Goal: Information Seeking & Learning: Learn about a topic

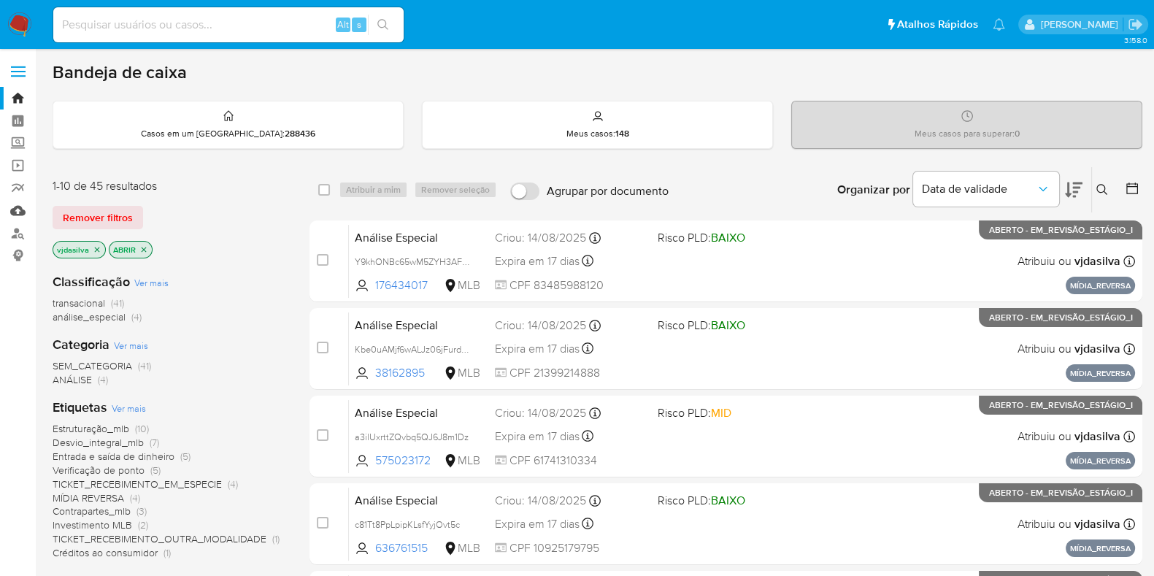
click at [17, 207] on link "Mulan" at bounding box center [87, 210] width 174 height 23
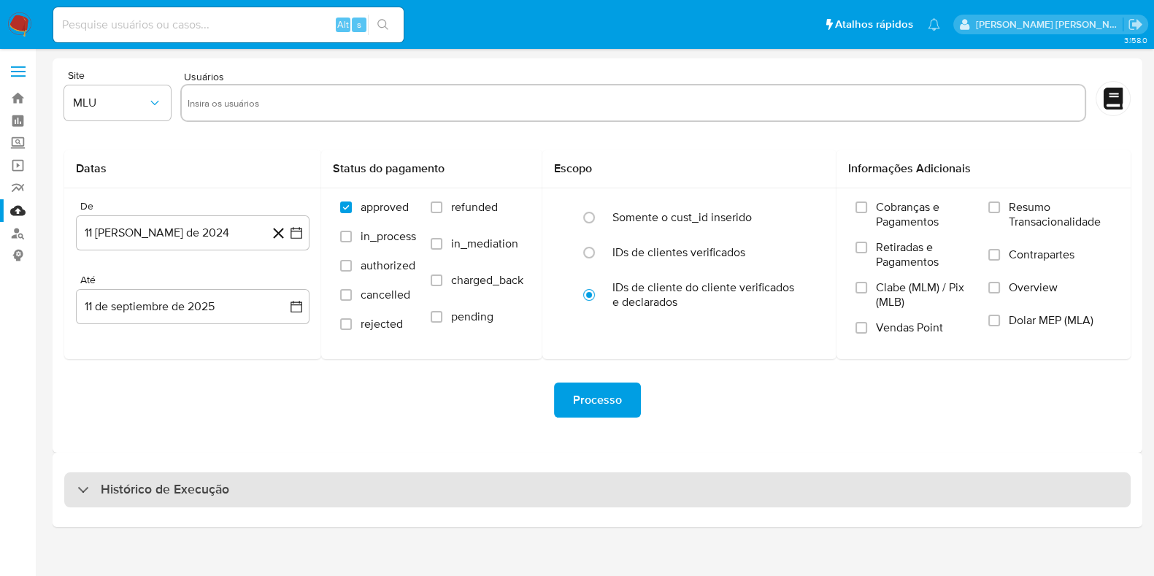
click at [204, 487] on h3 "Histórico de Execução" at bounding box center [165, 490] width 128 height 18
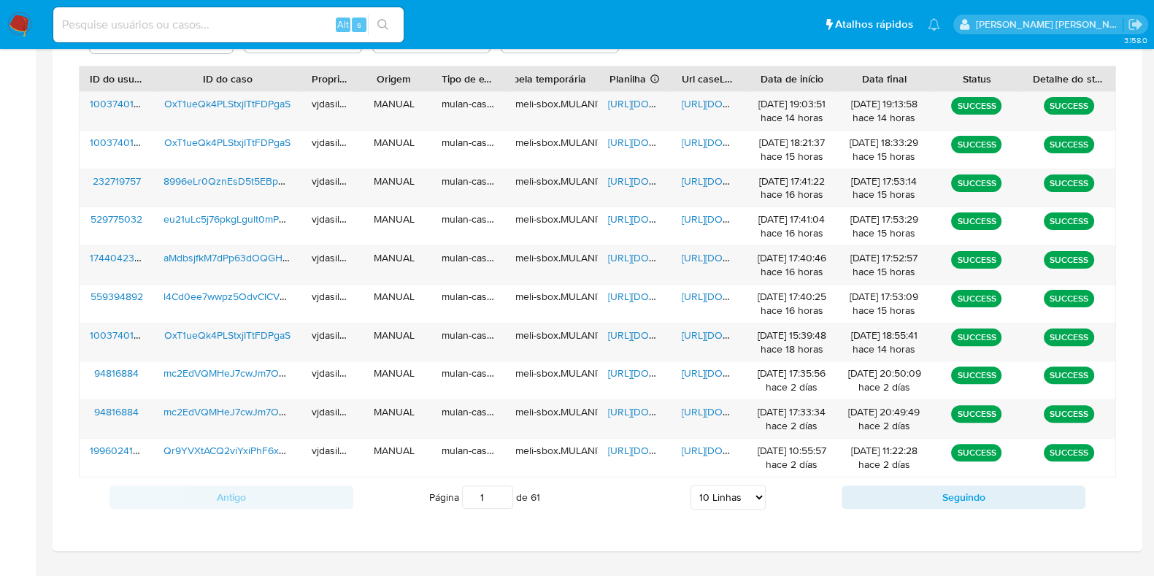
scroll to position [561, 0]
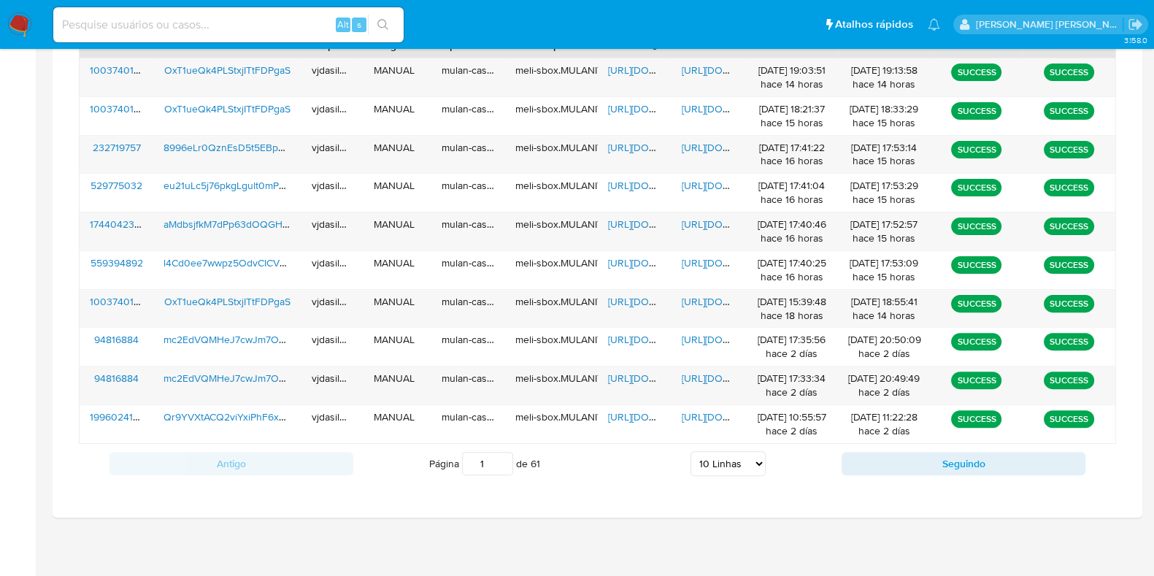
click at [719, 466] on select "5 Linhas 10 Linhas 20 Linhas 25 Linhas 50 Linhas 100 Linhas" at bounding box center [727, 463] width 75 height 25
select select "25"
click at [690, 451] on select "5 Linhas 10 Linhas 20 Linhas 25 Linhas 50 Linhas 100 Linhas" at bounding box center [727, 463] width 75 height 25
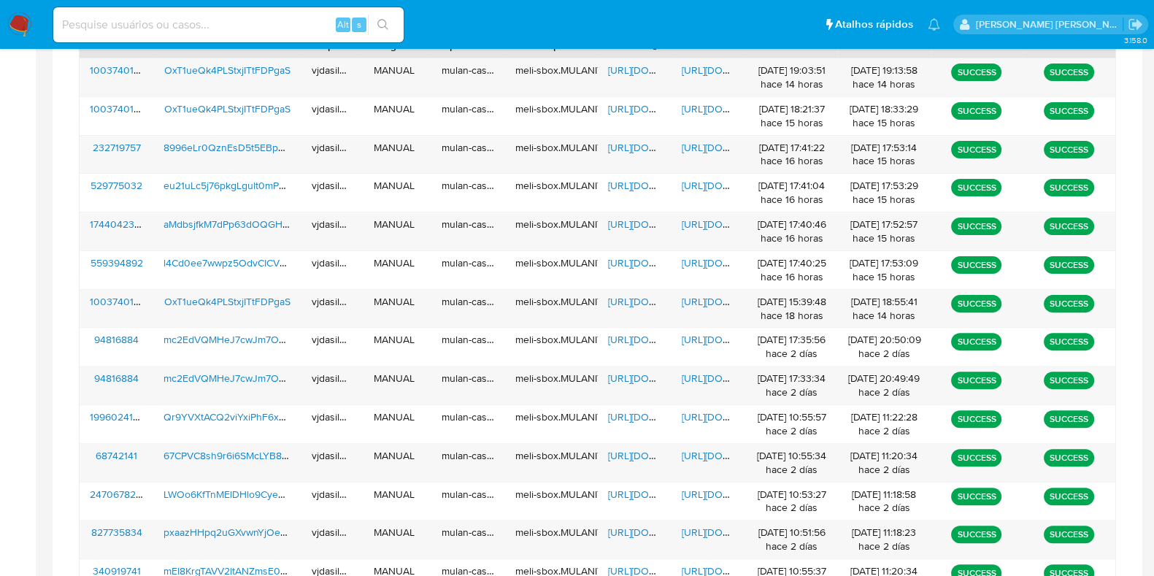
scroll to position [956, 0]
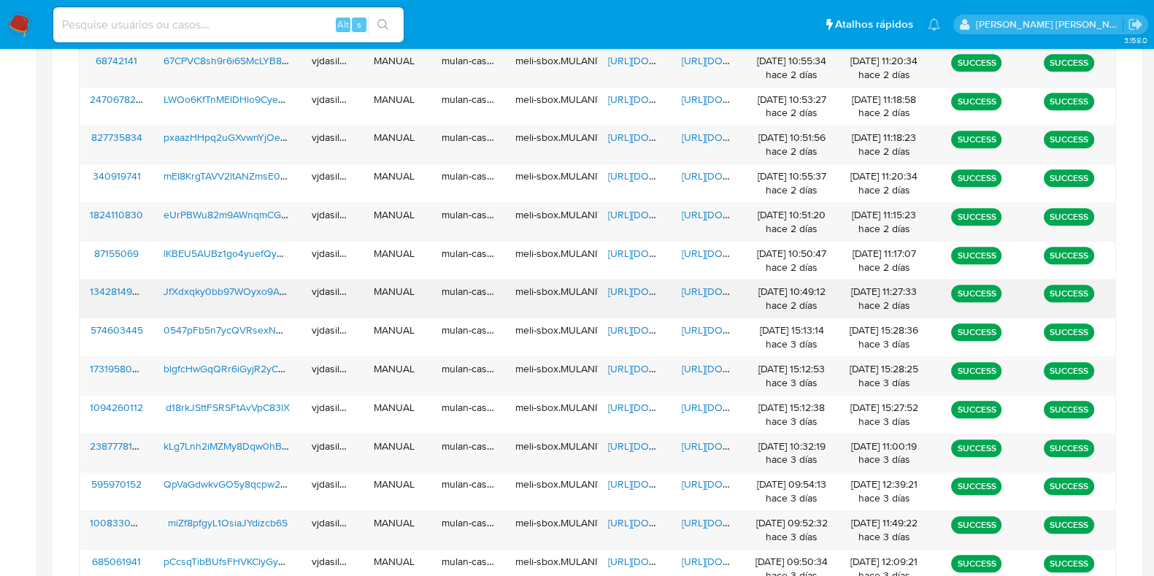
click at [705, 286] on span "https://docs.google.com/document/d/13N9hLA91AMsKwvqLnpaFZQBgFGYjimh12i_NwqUw9Oo…" at bounding box center [732, 291] width 101 height 15
click at [252, 285] on span "JfXdxqky0bb97WOyxo9AHQ5N" at bounding box center [235, 291] width 145 height 15
click at [636, 293] on span "https://docs.google.com/spreadsheets/d/1H8dw_WqSGHvUQ8BuWfPXZJmS70qZ-e6r2fby1_y…" at bounding box center [658, 291] width 101 height 15
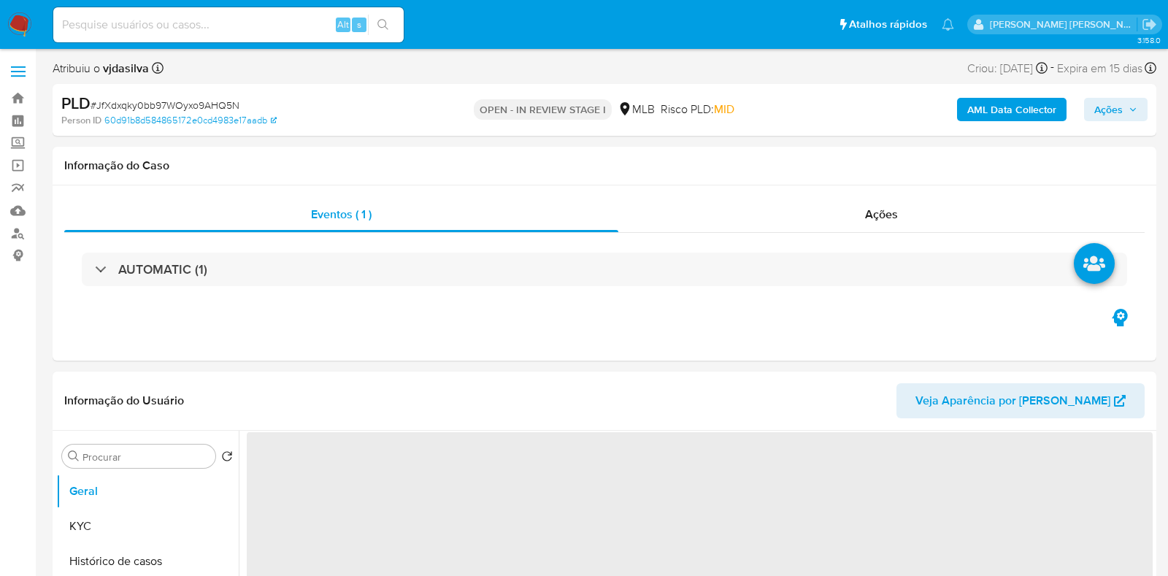
select select "10"
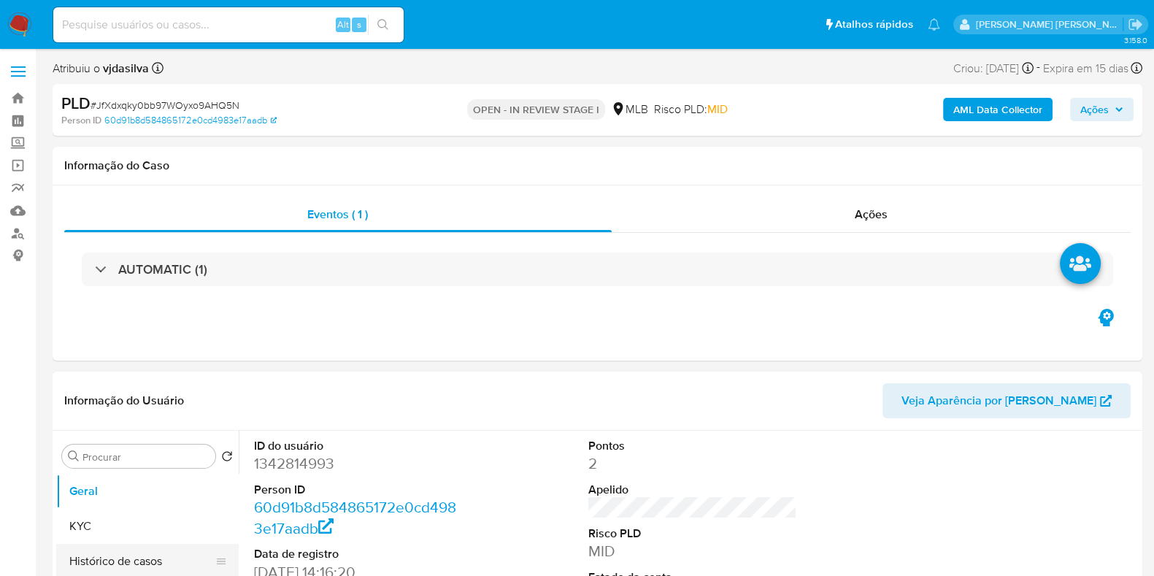
click at [158, 558] on button "Histórico de casos" at bounding box center [141, 561] width 171 height 35
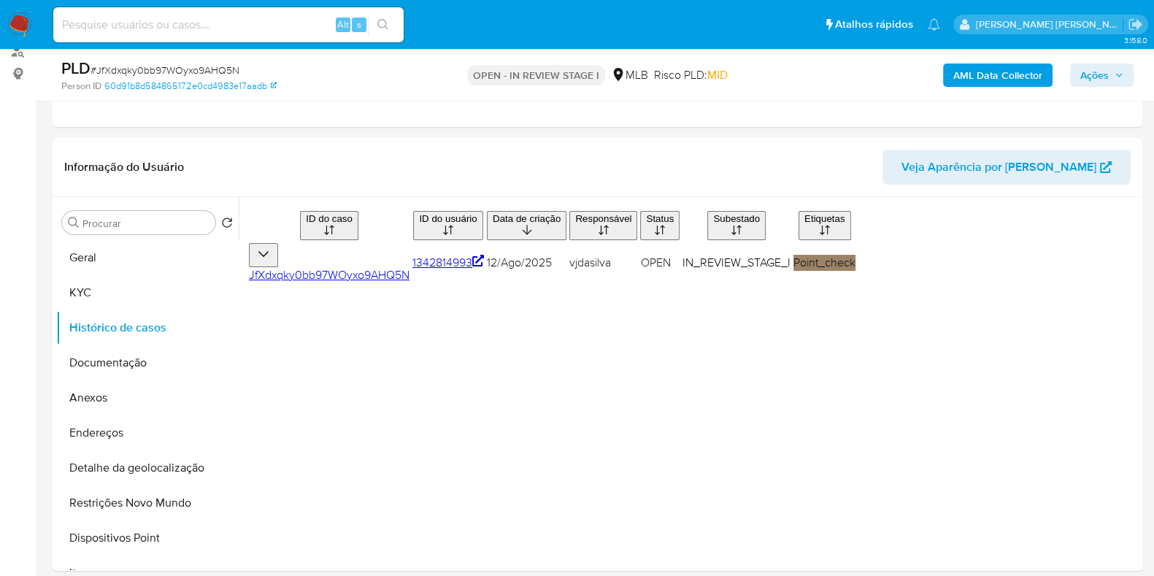
scroll to position [208, 0]
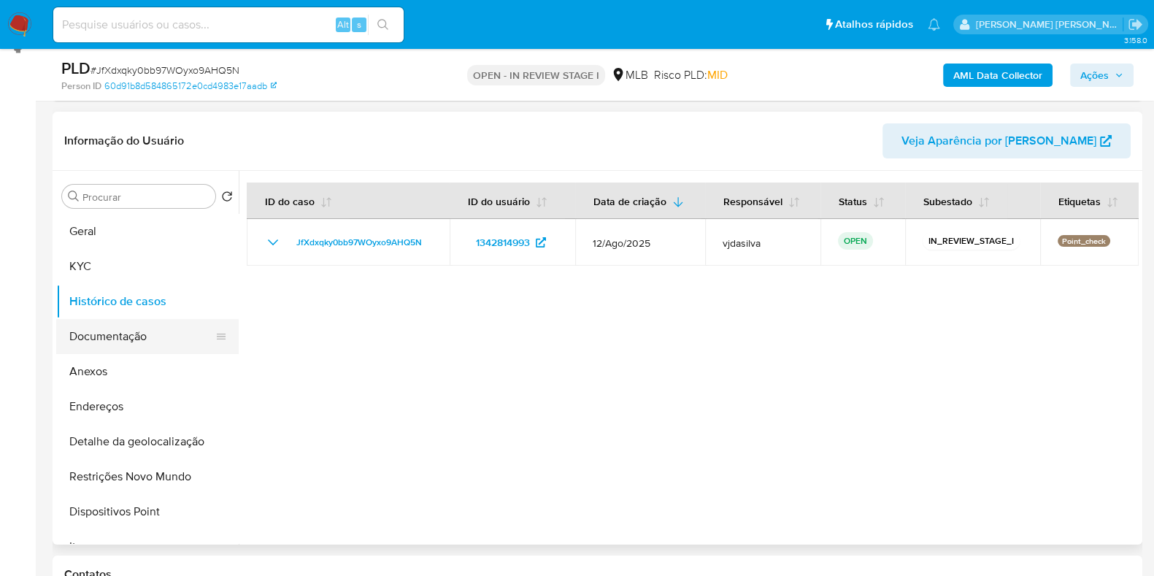
click at [157, 330] on button "Documentação" at bounding box center [141, 336] width 171 height 35
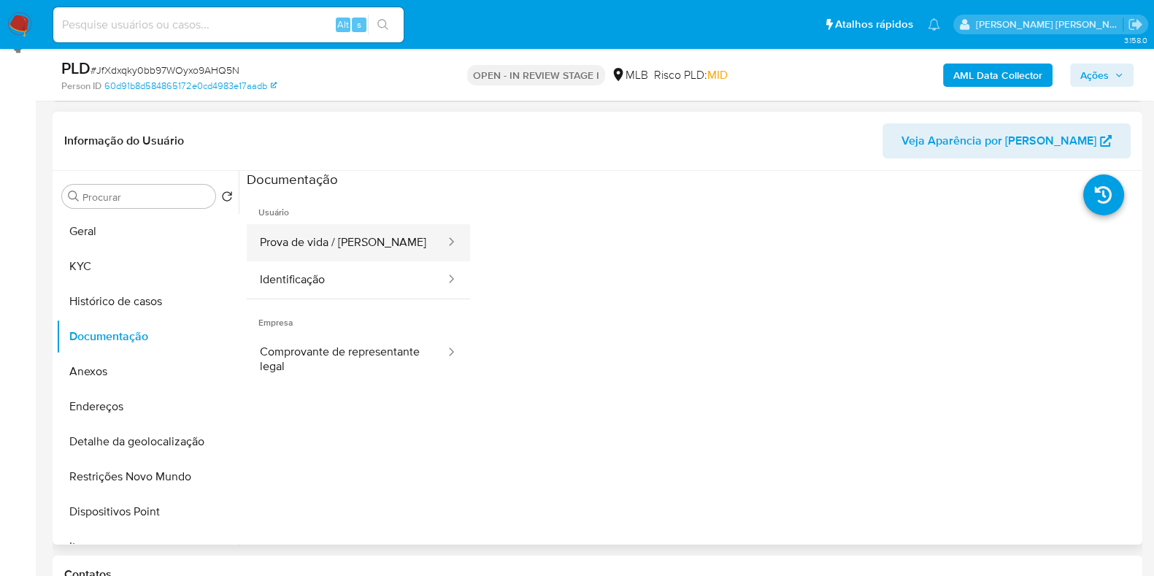
click at [323, 231] on button "Prova de vida / [PERSON_NAME]" at bounding box center [347, 242] width 200 height 37
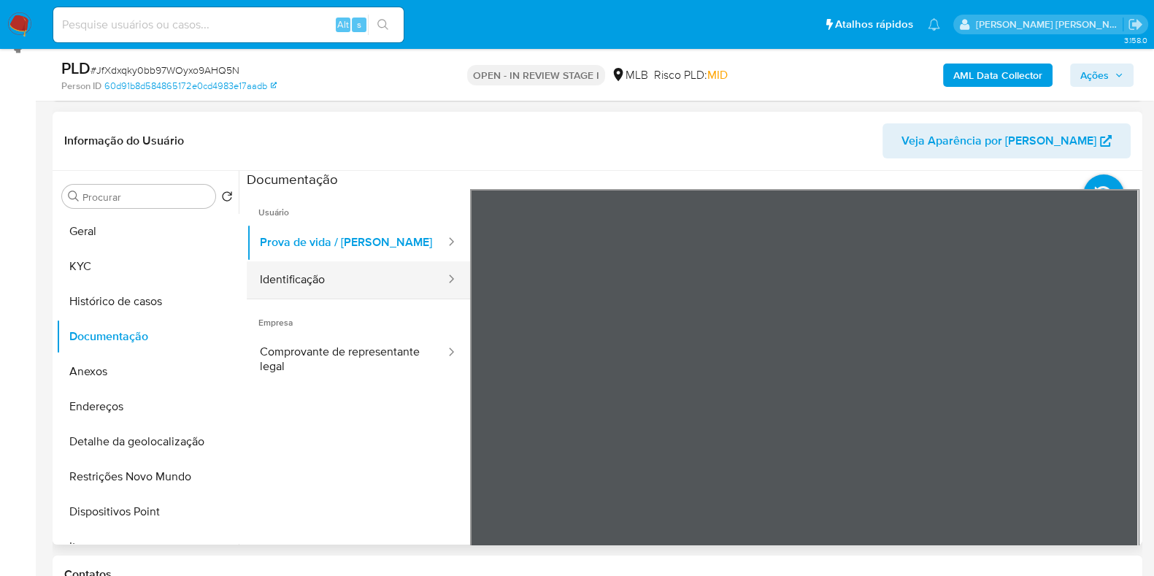
click at [337, 286] on button "Identificação" at bounding box center [347, 279] width 200 height 37
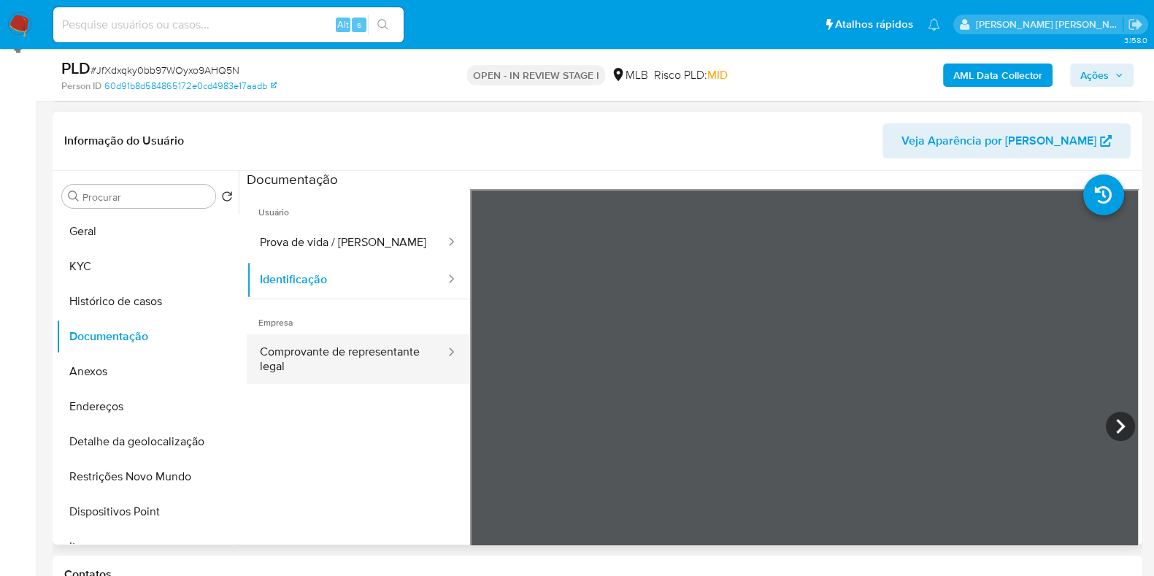
click at [353, 359] on button "Comprovante de representante legal" at bounding box center [347, 359] width 200 height 50
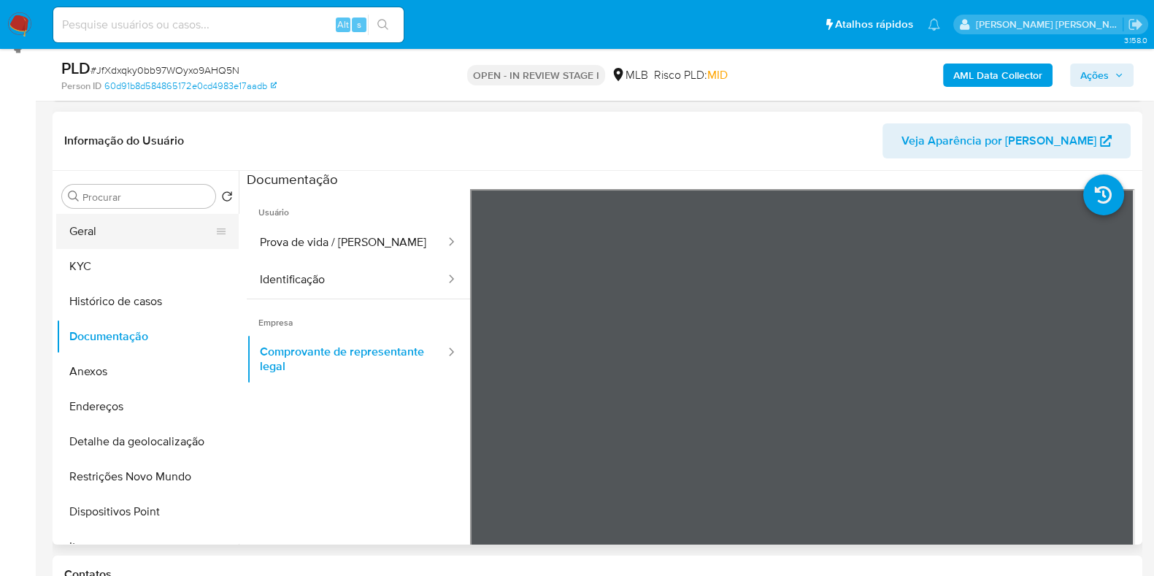
click at [159, 231] on button "Geral" at bounding box center [141, 231] width 171 height 35
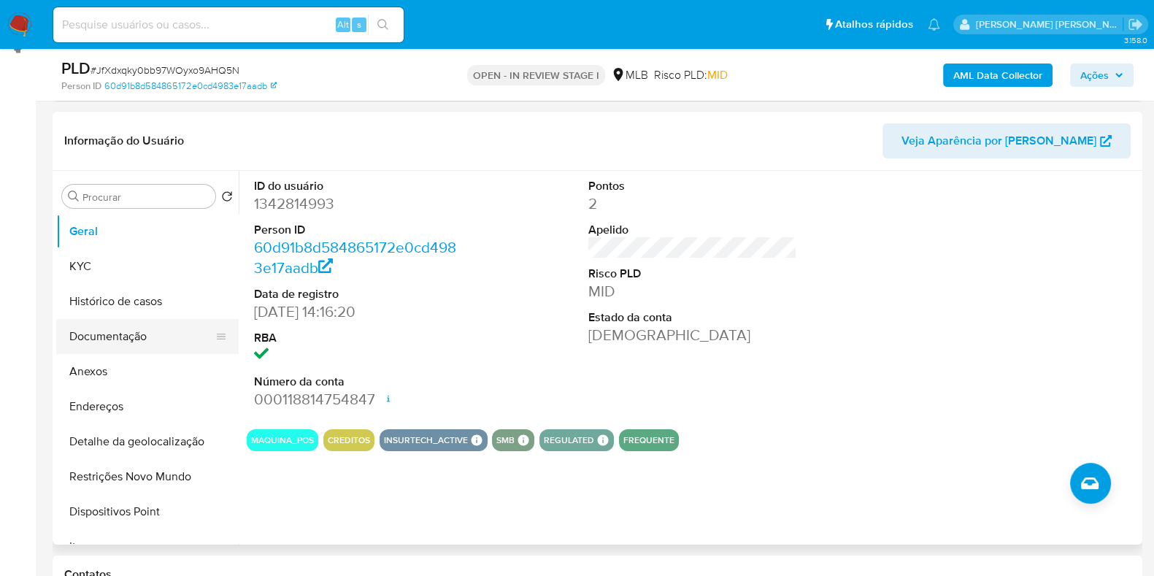
click at [178, 334] on button "Documentação" at bounding box center [141, 336] width 171 height 35
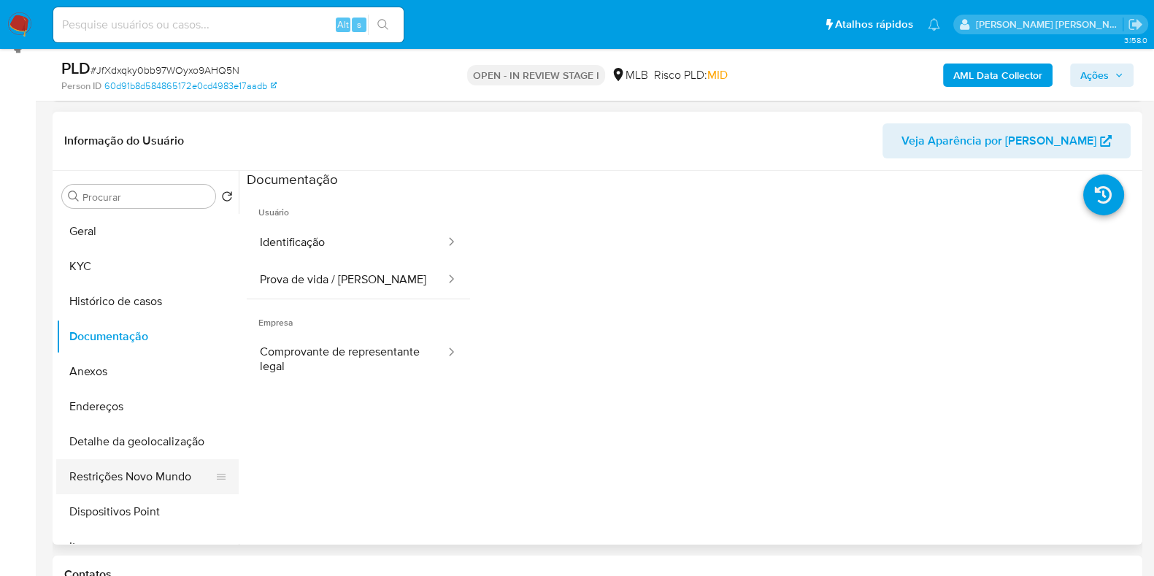
click at [168, 475] on button "Restrições Novo Mundo" at bounding box center [141, 476] width 171 height 35
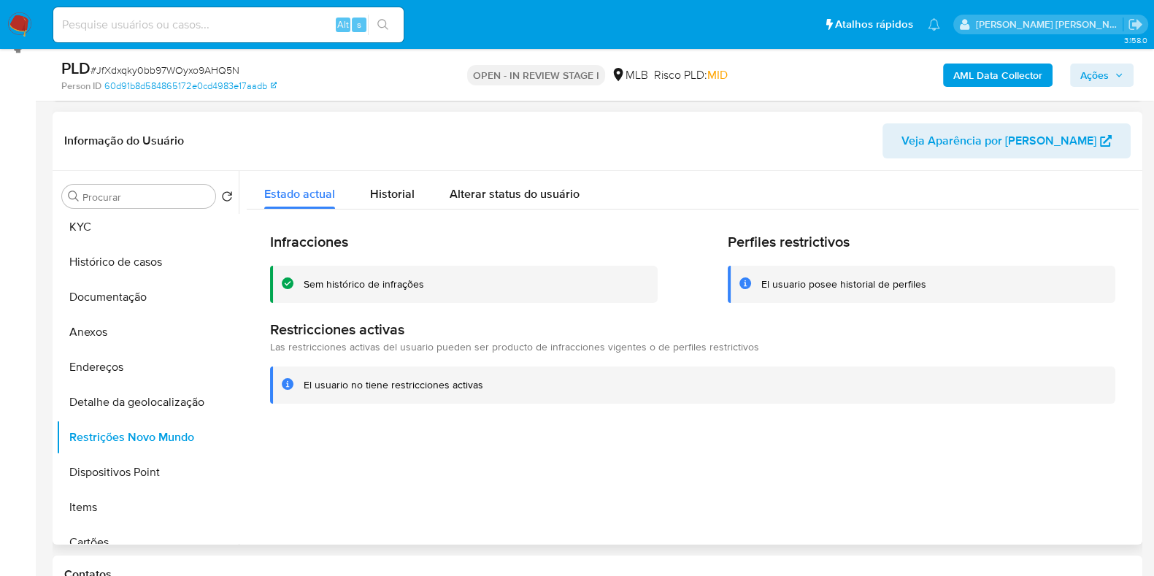
scroll to position [0, 0]
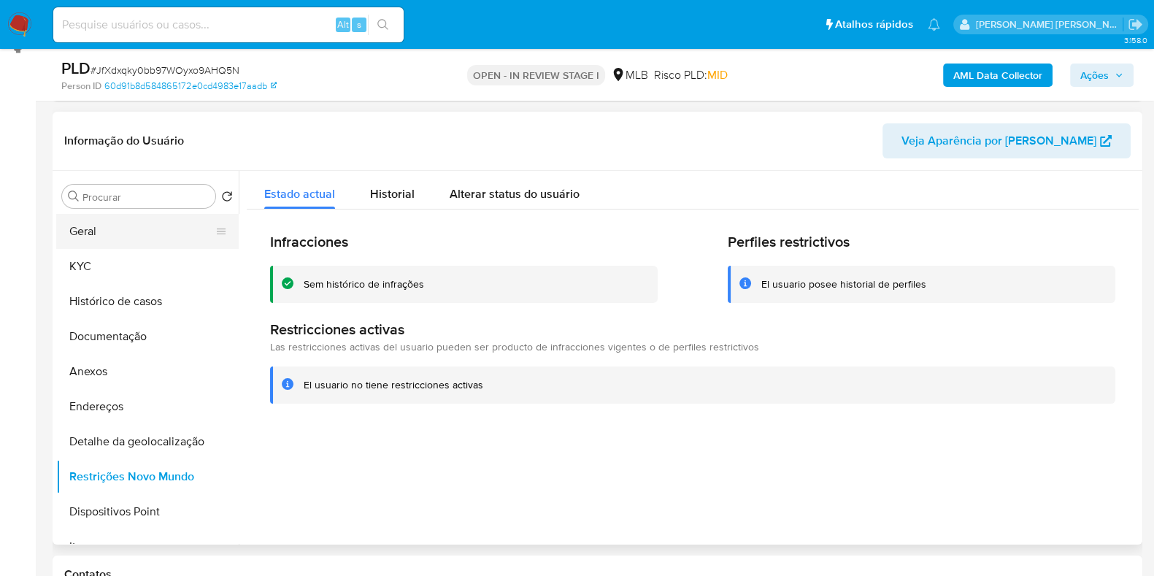
click at [168, 232] on button "Geral" at bounding box center [141, 231] width 171 height 35
